Goal: Find specific page/section: Find specific page/section

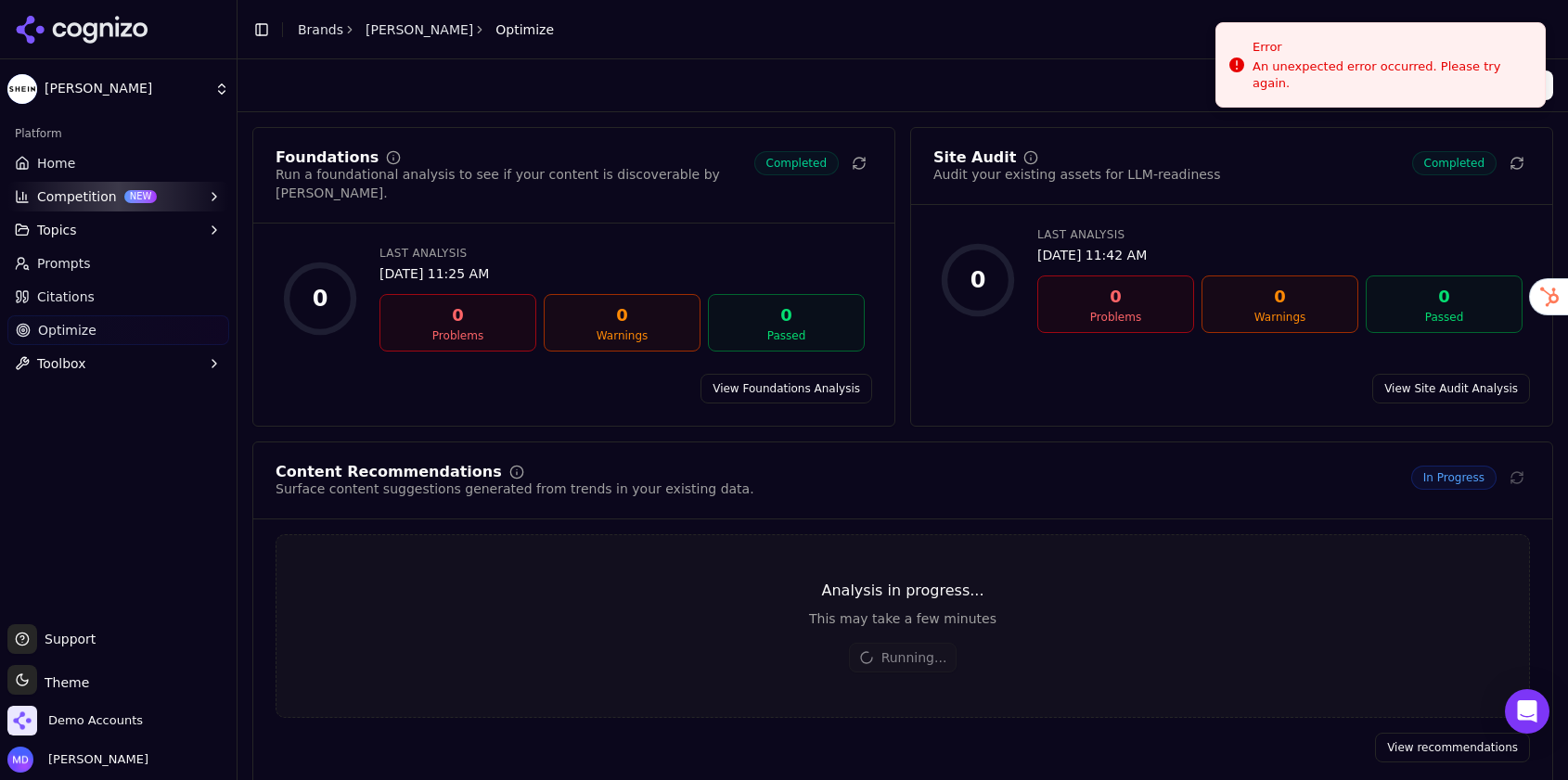
click at [134, 152] on link "Home" at bounding box center [119, 163] width 222 height 30
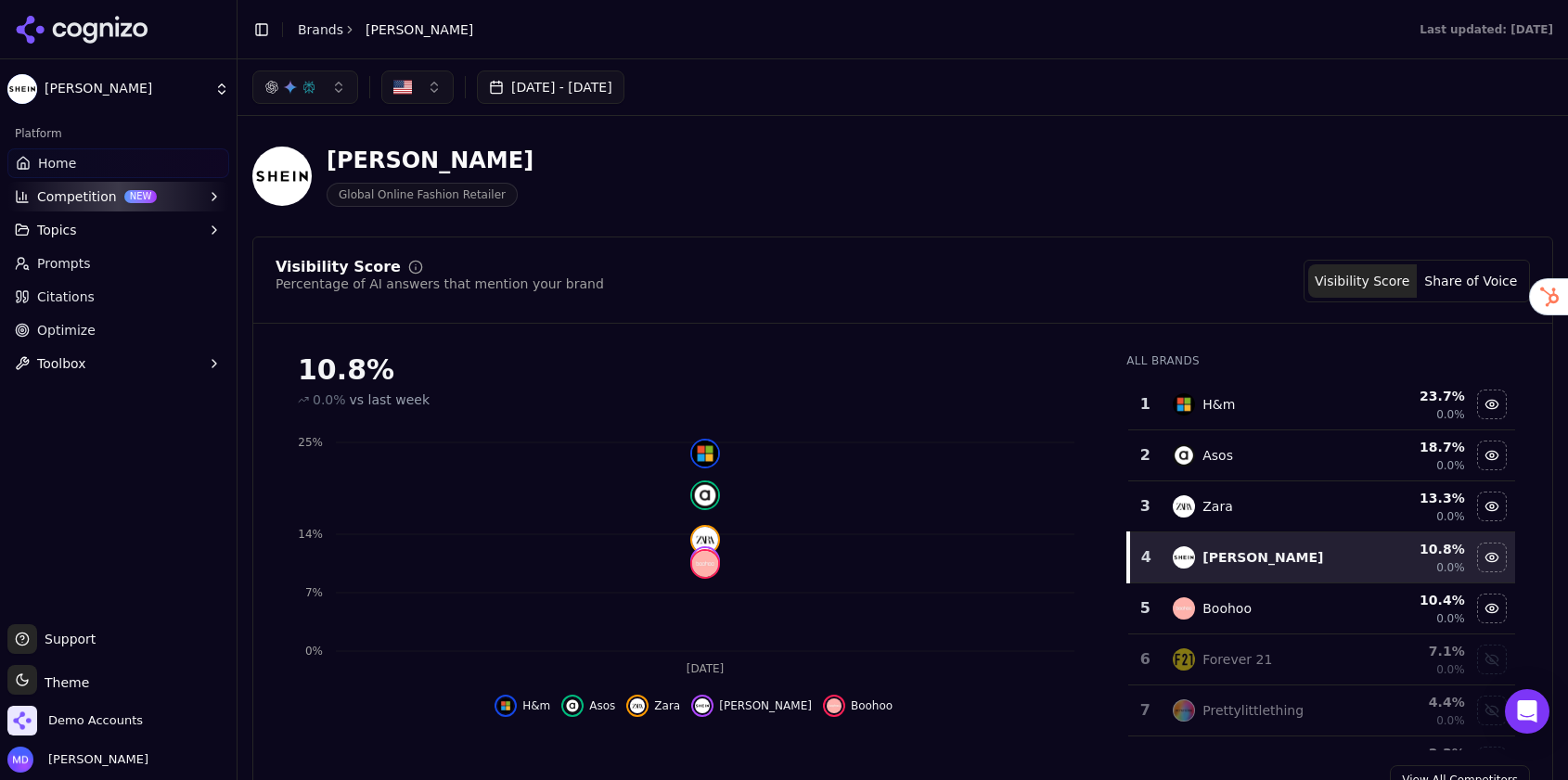
click at [93, 326] on link "Optimize" at bounding box center [119, 330] width 222 height 30
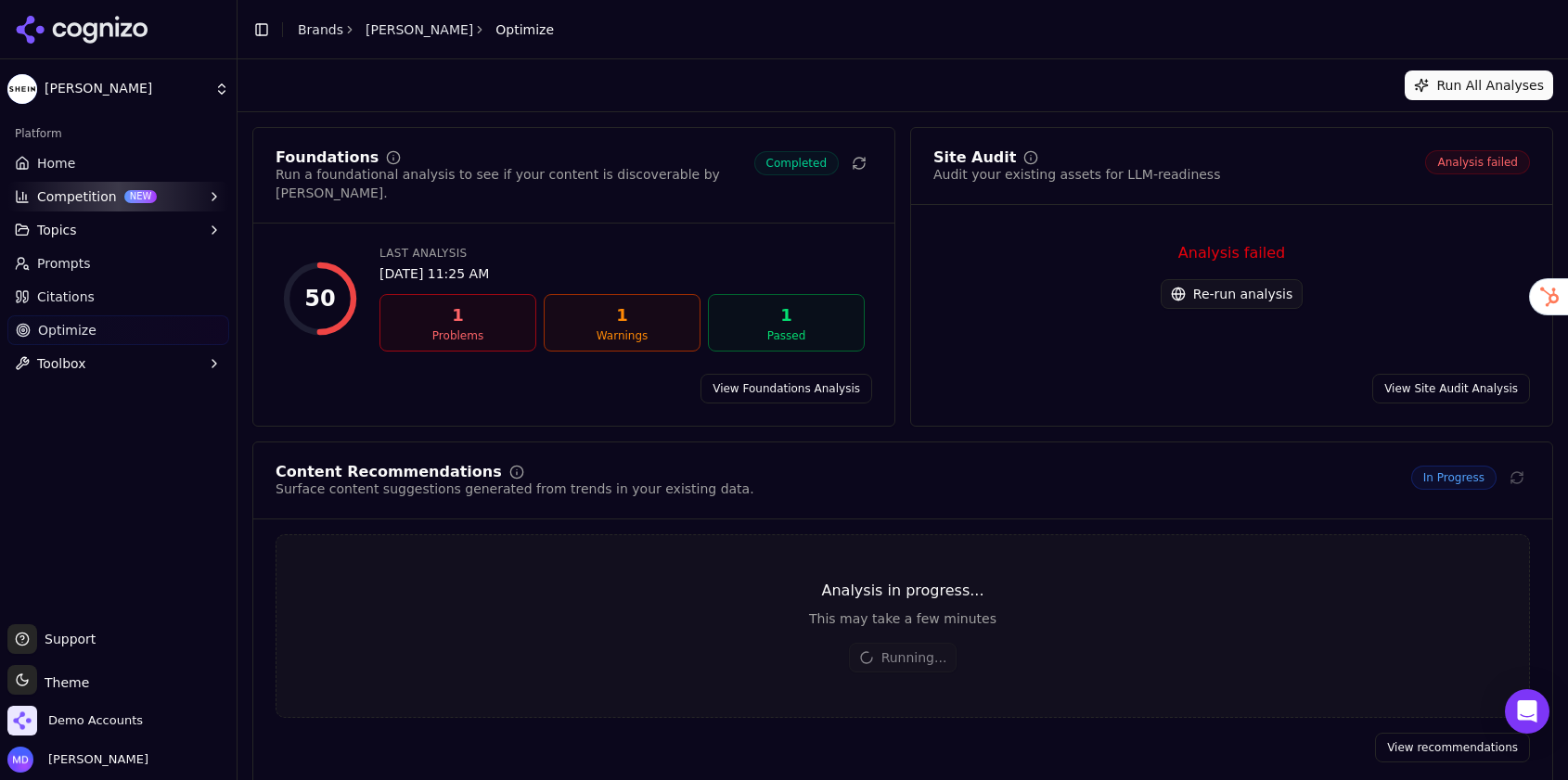
click at [1457, 374] on link "View Site Audit Analysis" at bounding box center [1451, 389] width 157 height 30
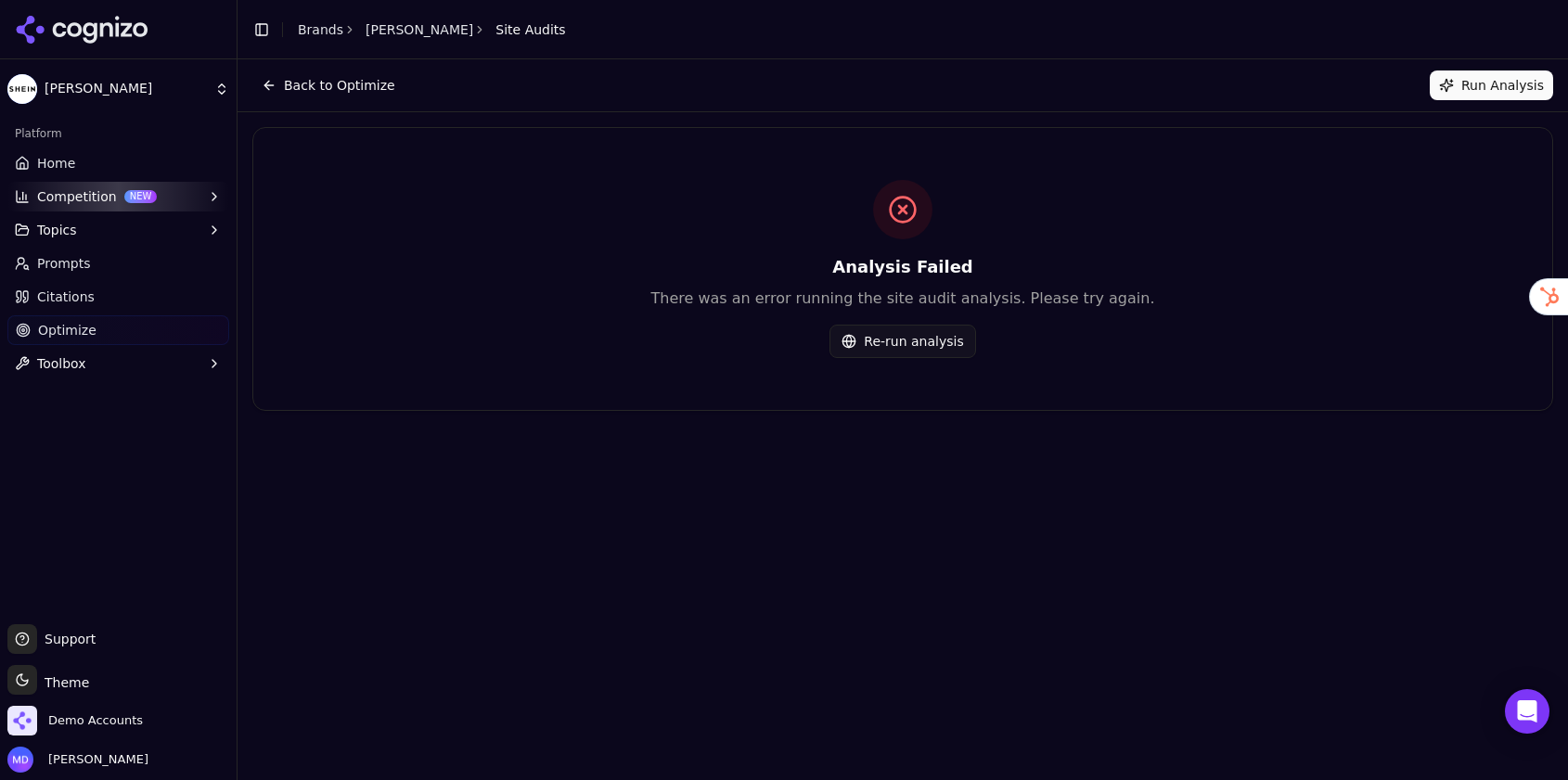
click at [955, 348] on button "Re-run analysis" at bounding box center [903, 341] width 146 height 33
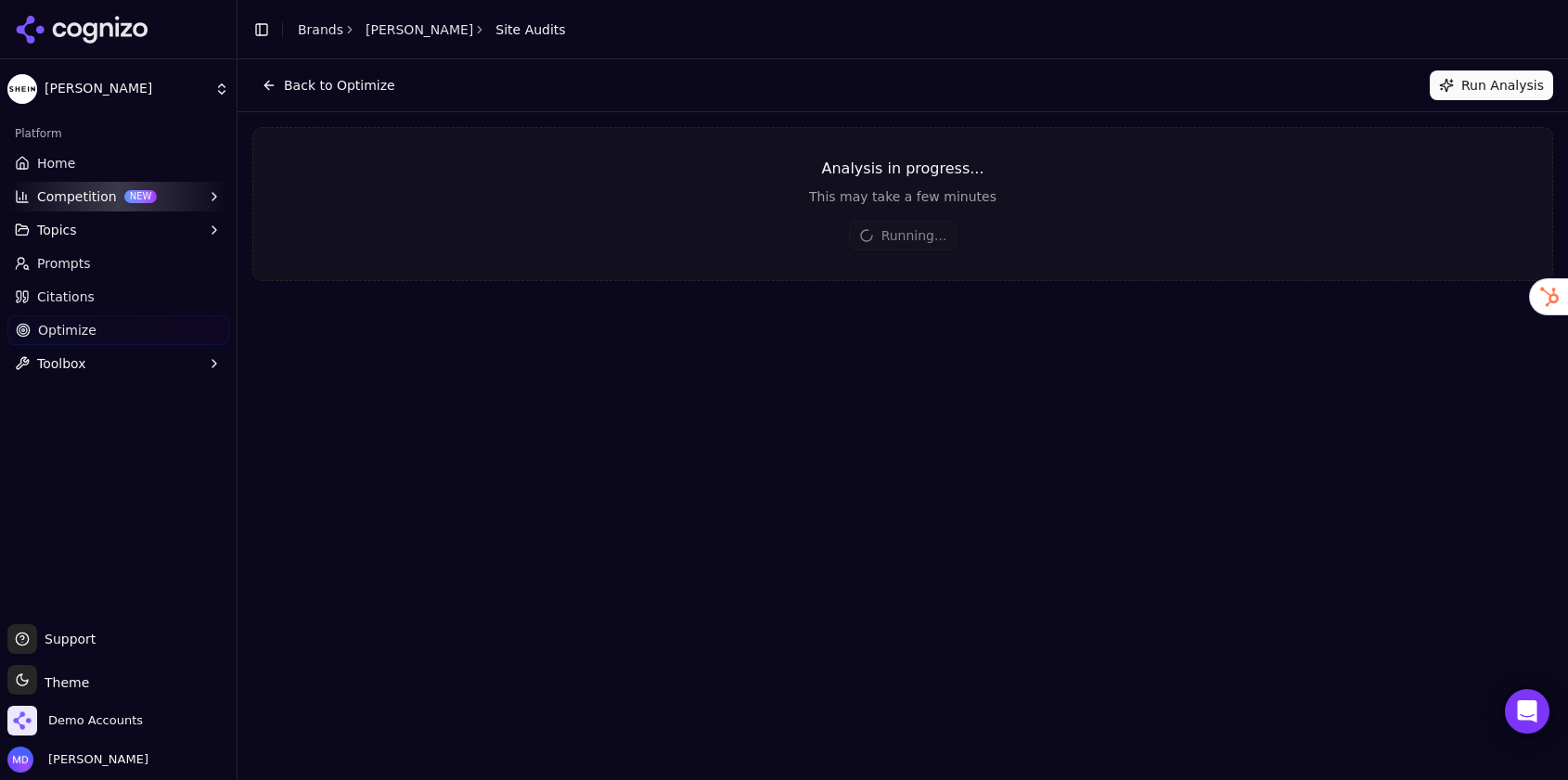
click at [267, 88] on button "Back to Optimize" at bounding box center [328, 85] width 153 height 30
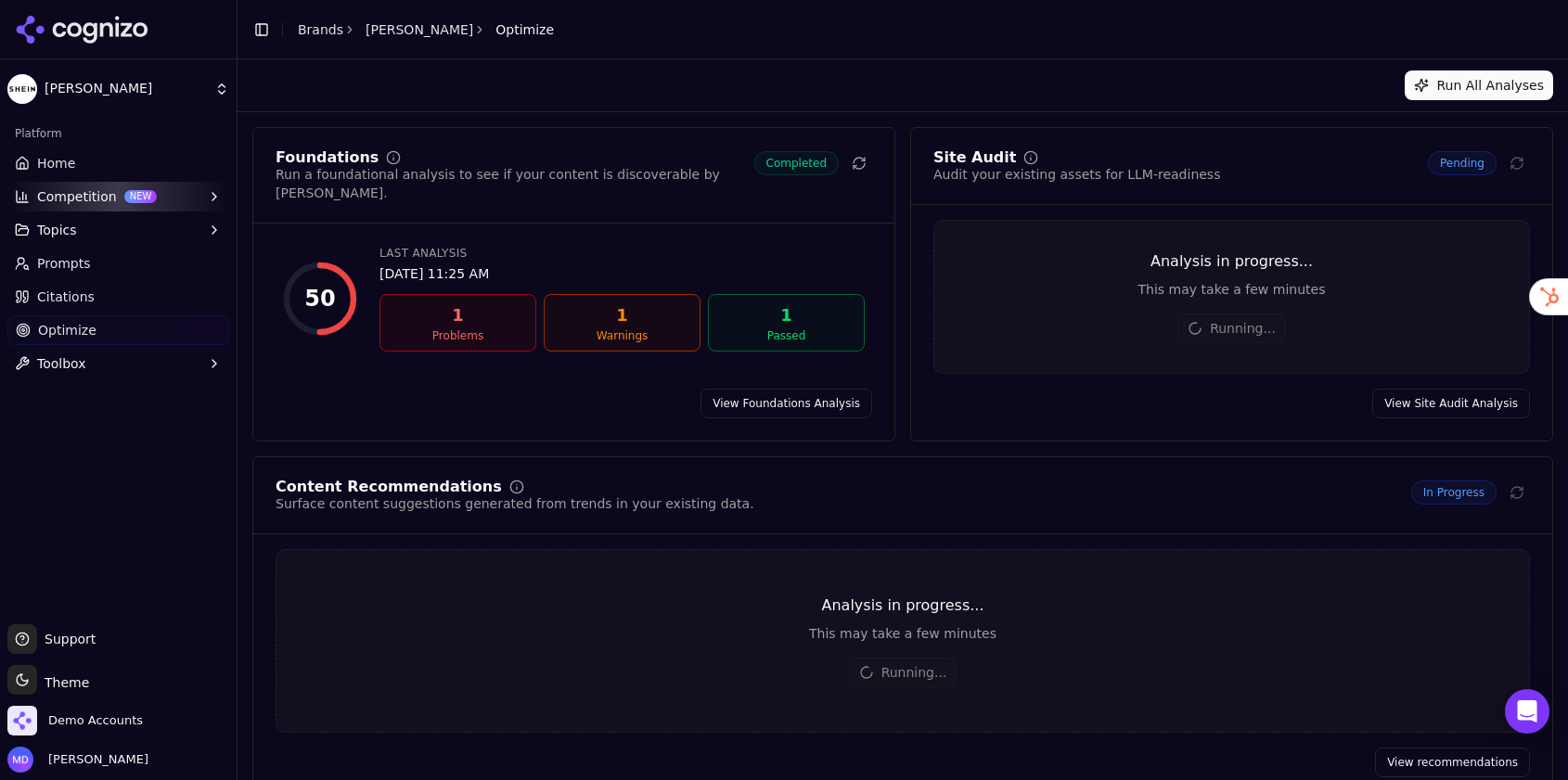
click at [86, 168] on link "Home" at bounding box center [119, 163] width 222 height 30
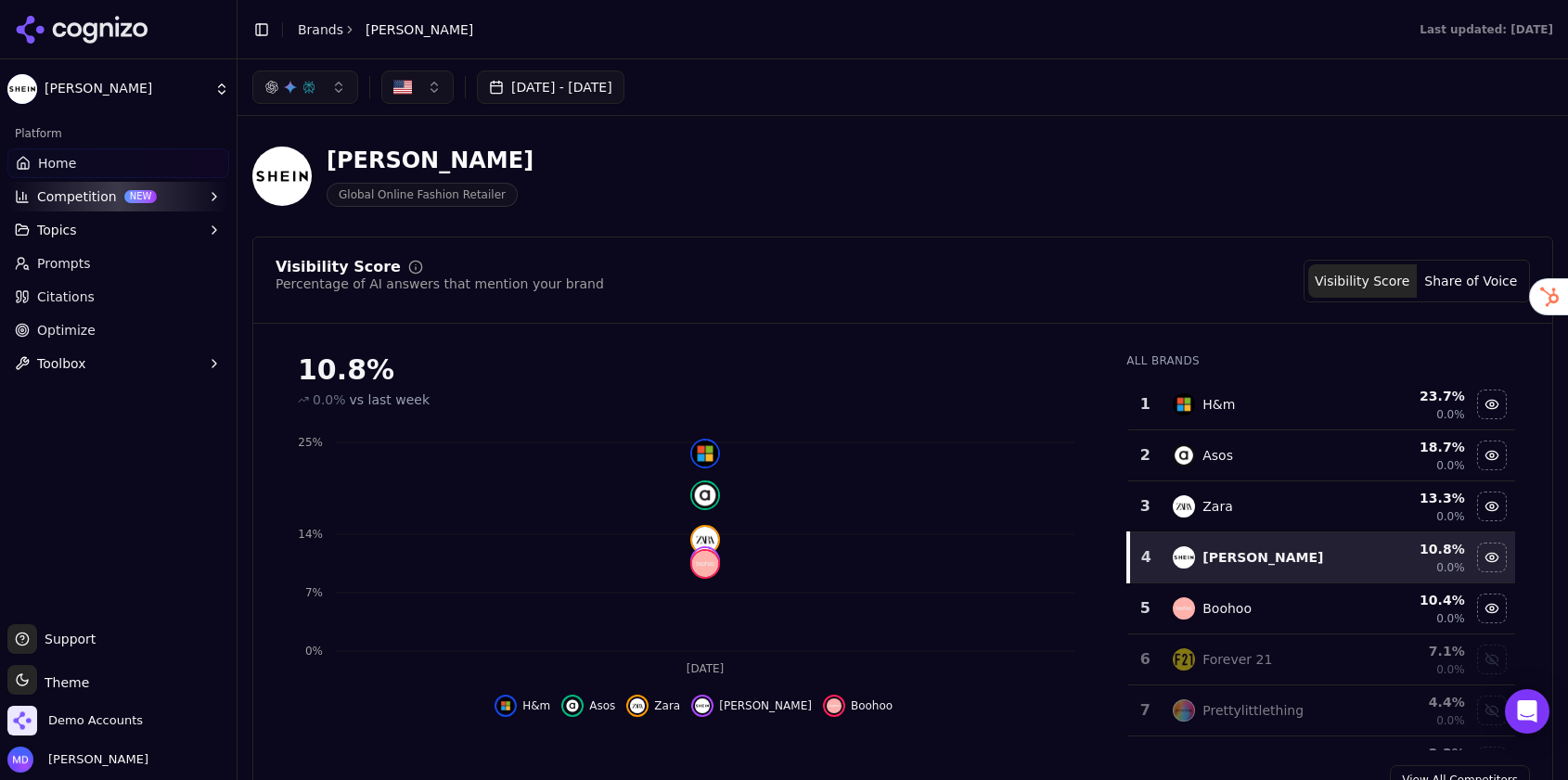
click at [94, 331] on link "Optimize" at bounding box center [119, 330] width 222 height 30
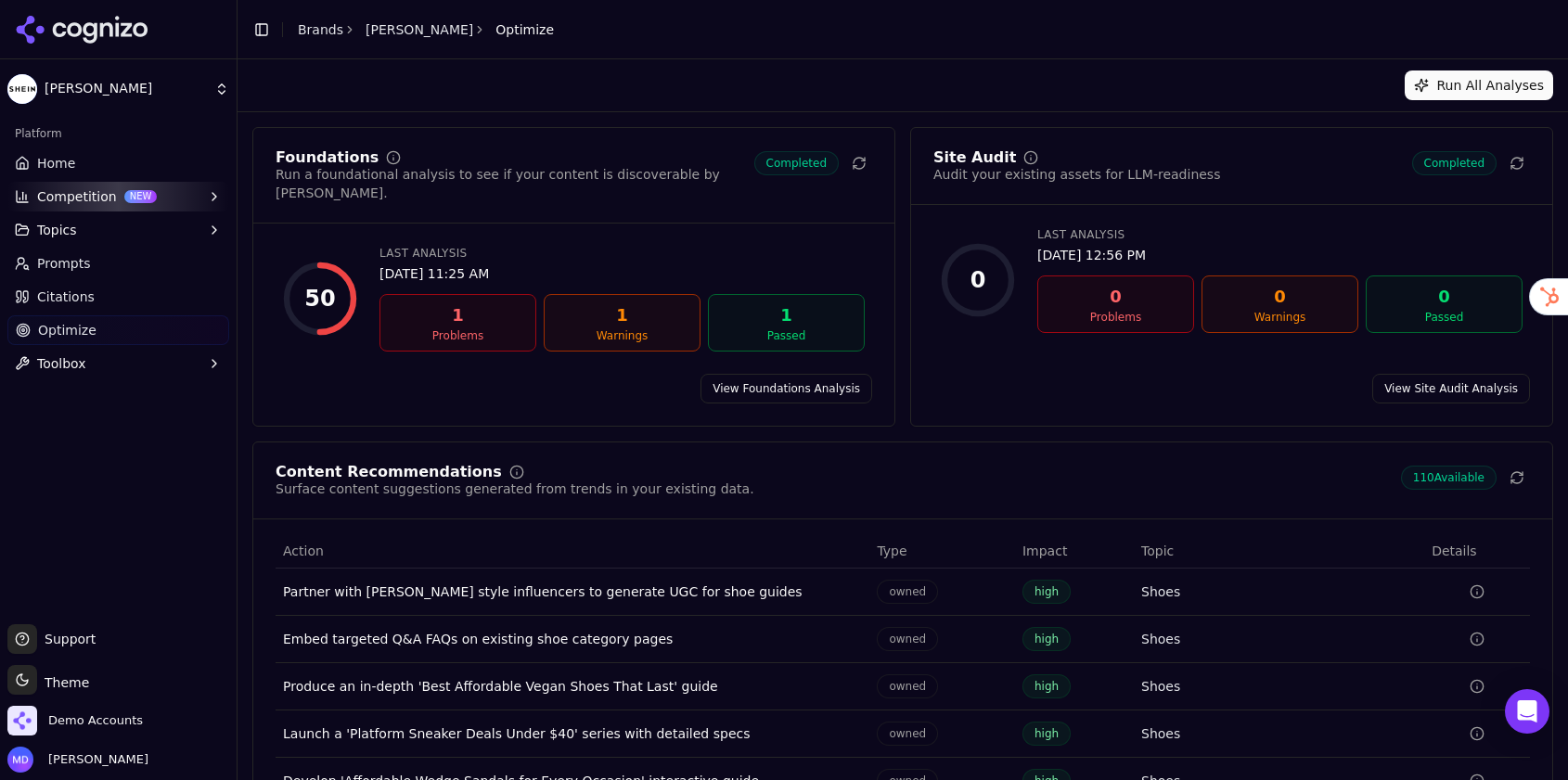
click at [105, 161] on link "Home" at bounding box center [119, 163] width 222 height 30
